Goal: Navigation & Orientation: Find specific page/section

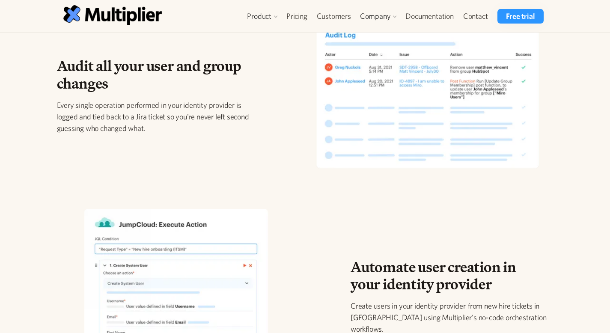
scroll to position [768, 0]
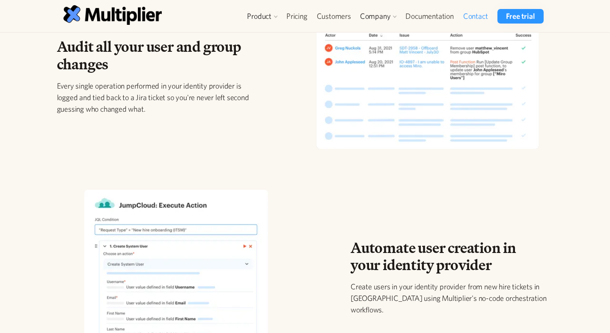
click at [477, 17] on link "Contact" at bounding box center [476, 16] width 34 height 15
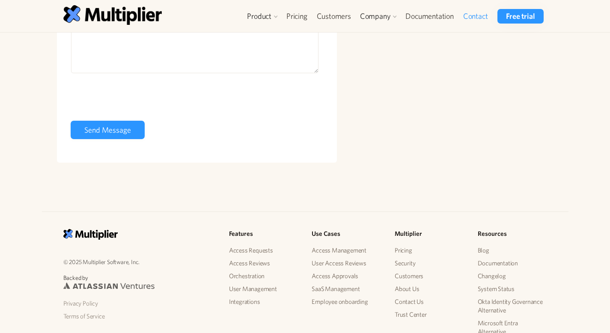
scroll to position [265, 0]
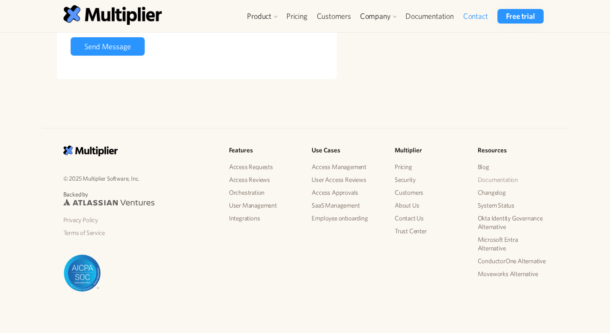
click at [500, 179] on link "Documentation" at bounding box center [512, 179] width 69 height 13
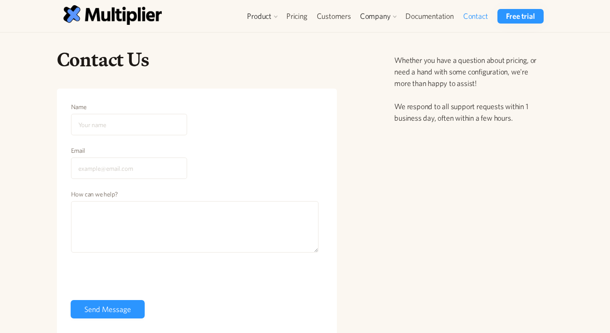
scroll to position [0, 0]
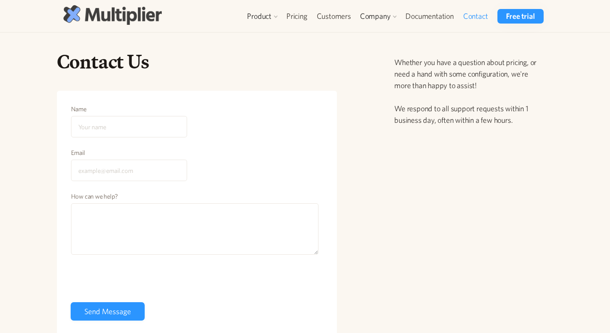
click at [140, 22] on img at bounding box center [112, 14] width 99 height 19
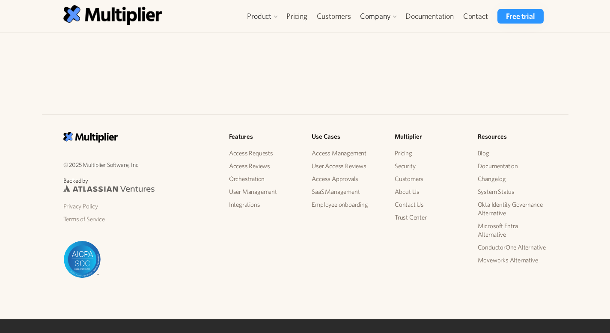
scroll to position [4594, 0]
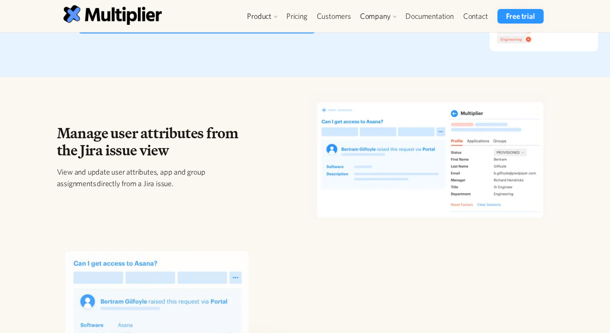
scroll to position [180, 0]
